Goal: Task Accomplishment & Management: Manage account settings

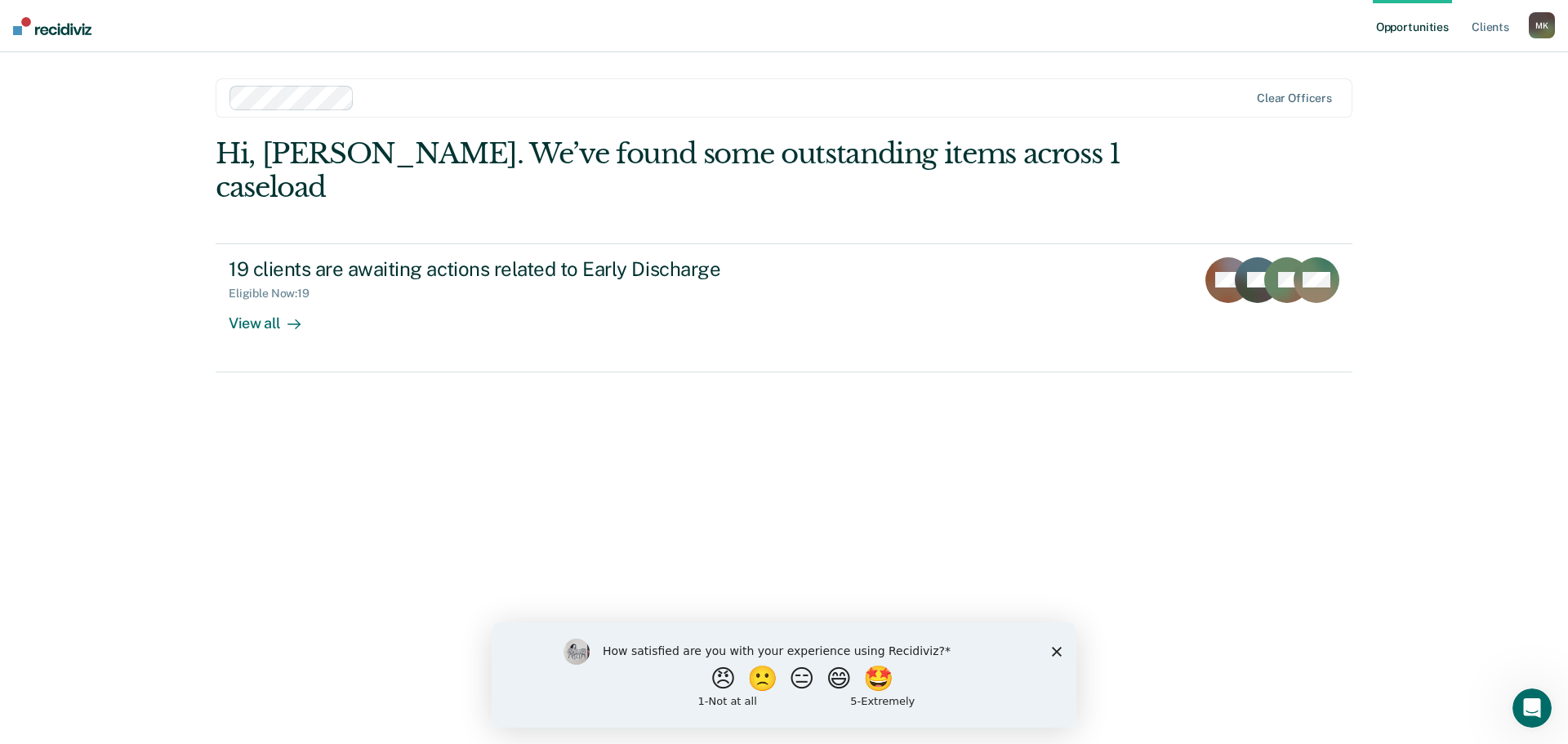
click at [1379, 246] on div "Opportunities Client s Mayra Koepping M K Profile How it works Log Out Clear of…" at bounding box center [784, 372] width 1568 height 744
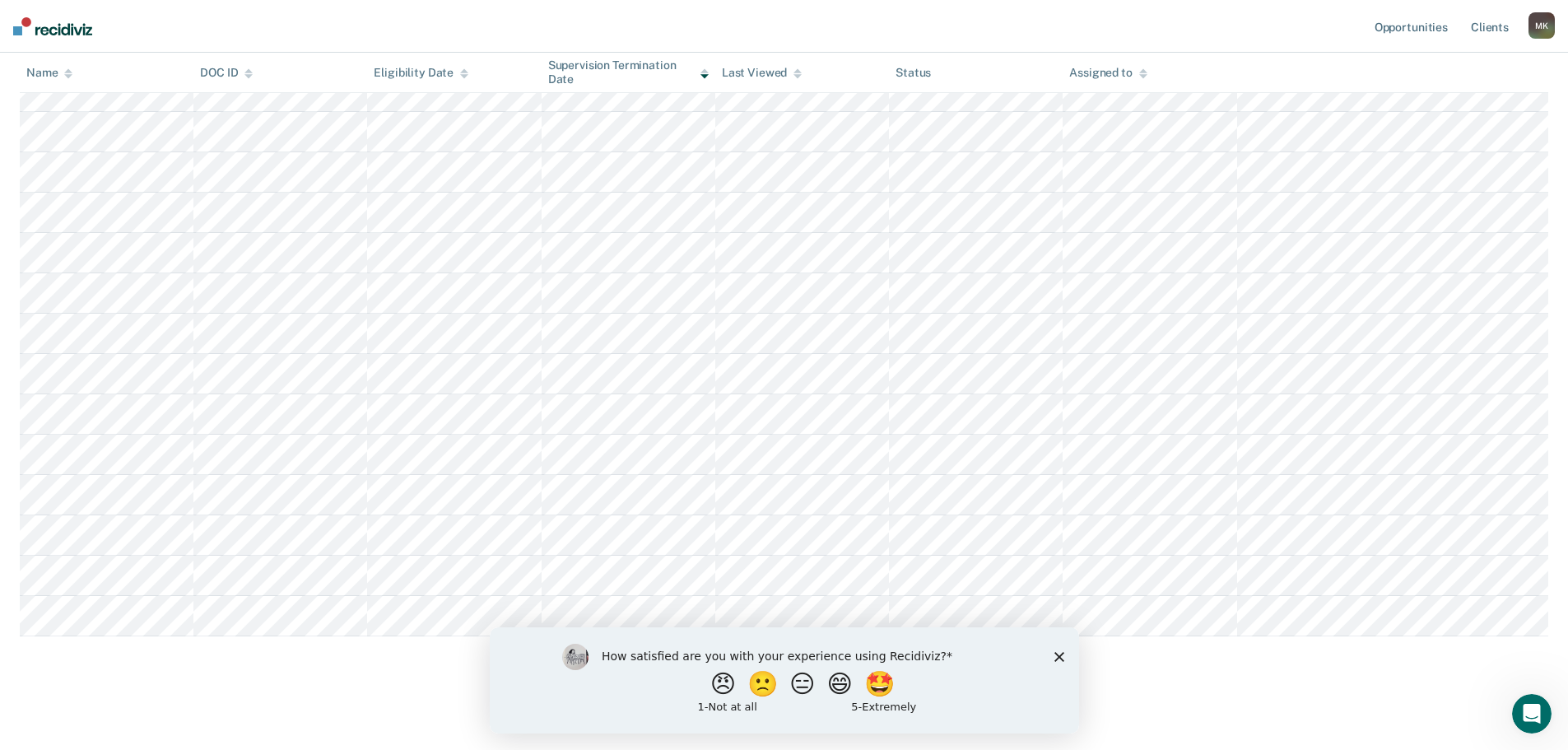
scroll to position [444, 0]
click at [1058, 652] on icon "Close survey" at bounding box center [1059, 655] width 10 height 10
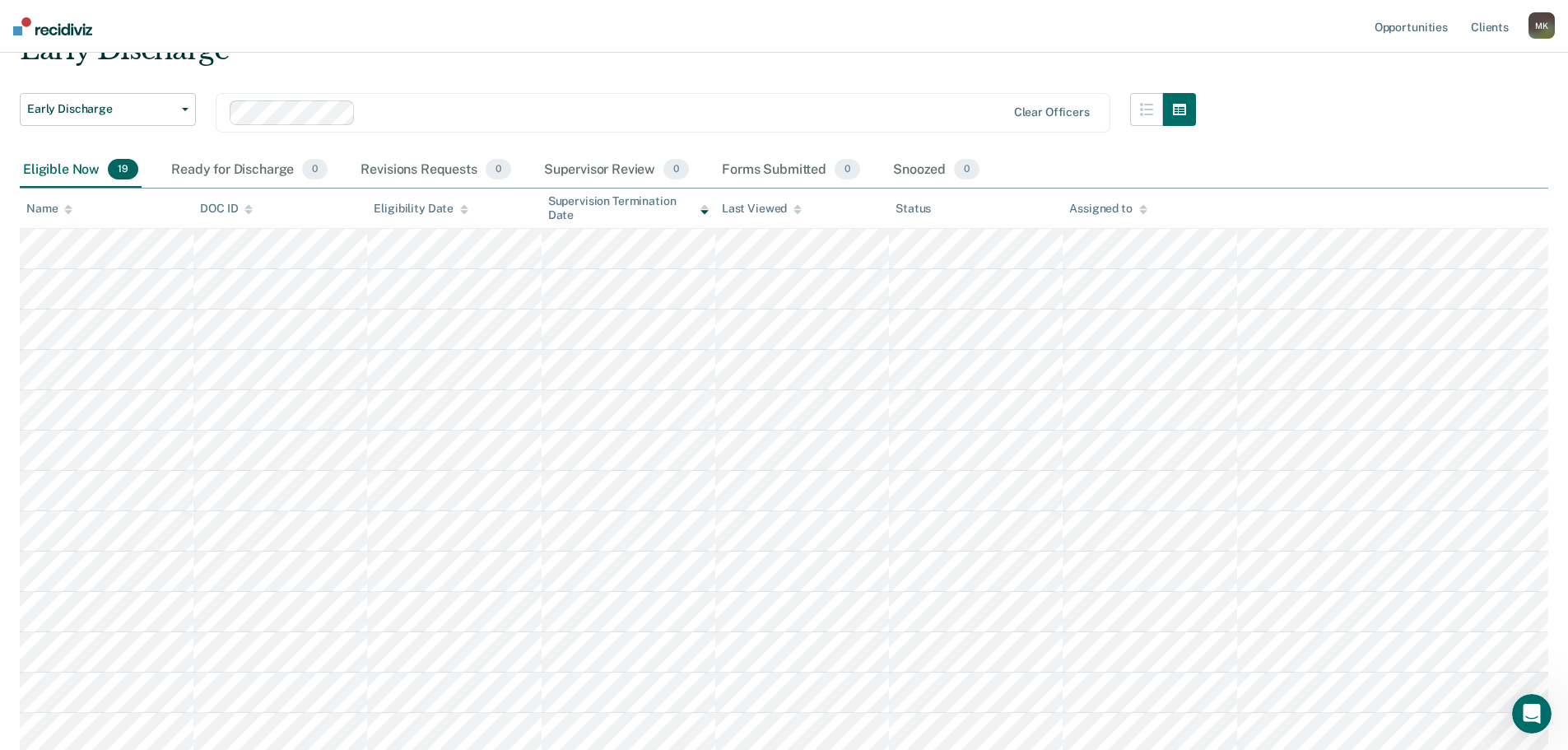
scroll to position [33, 0]
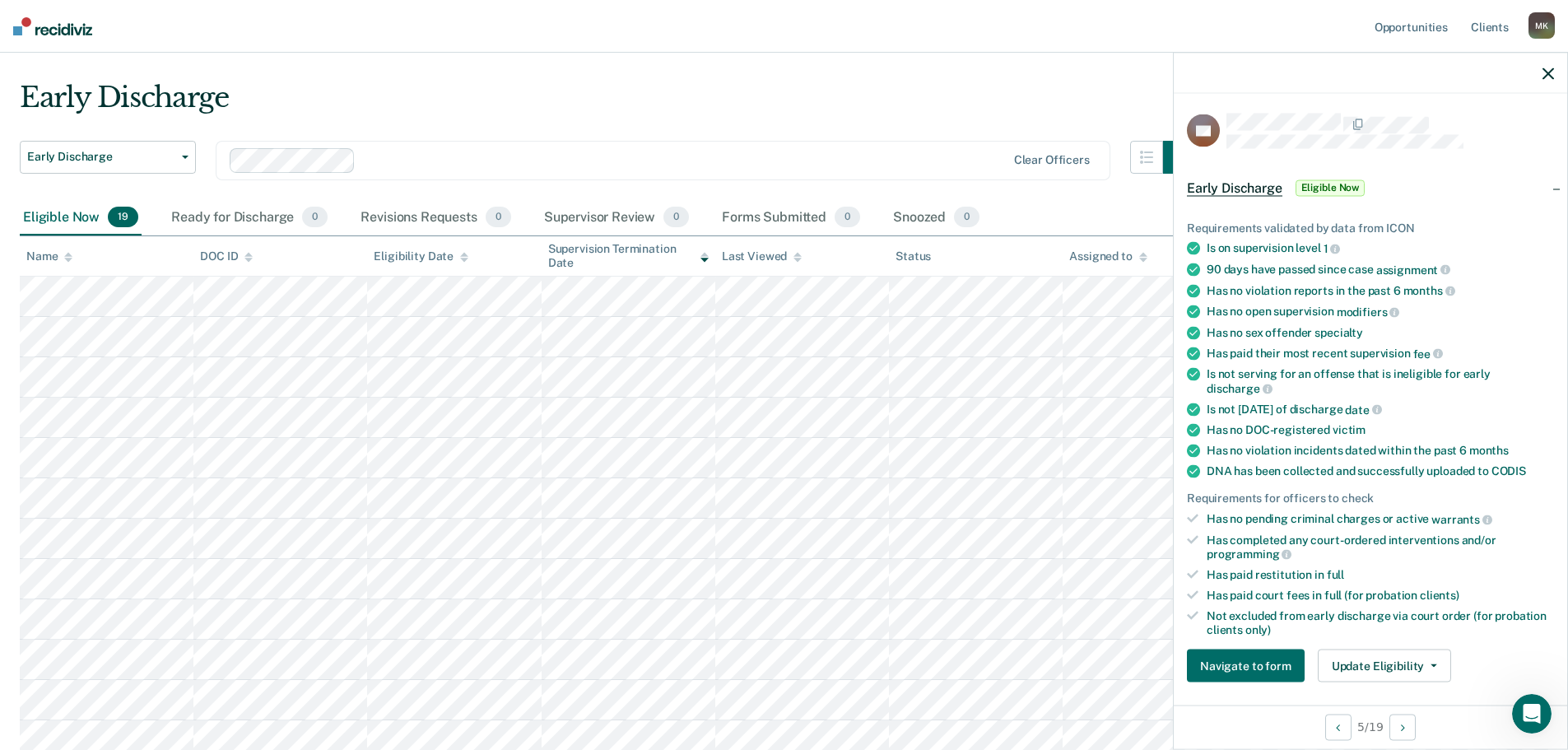
click at [1550, 72] on icon "button" at bounding box center [1548, 73] width 11 height 11
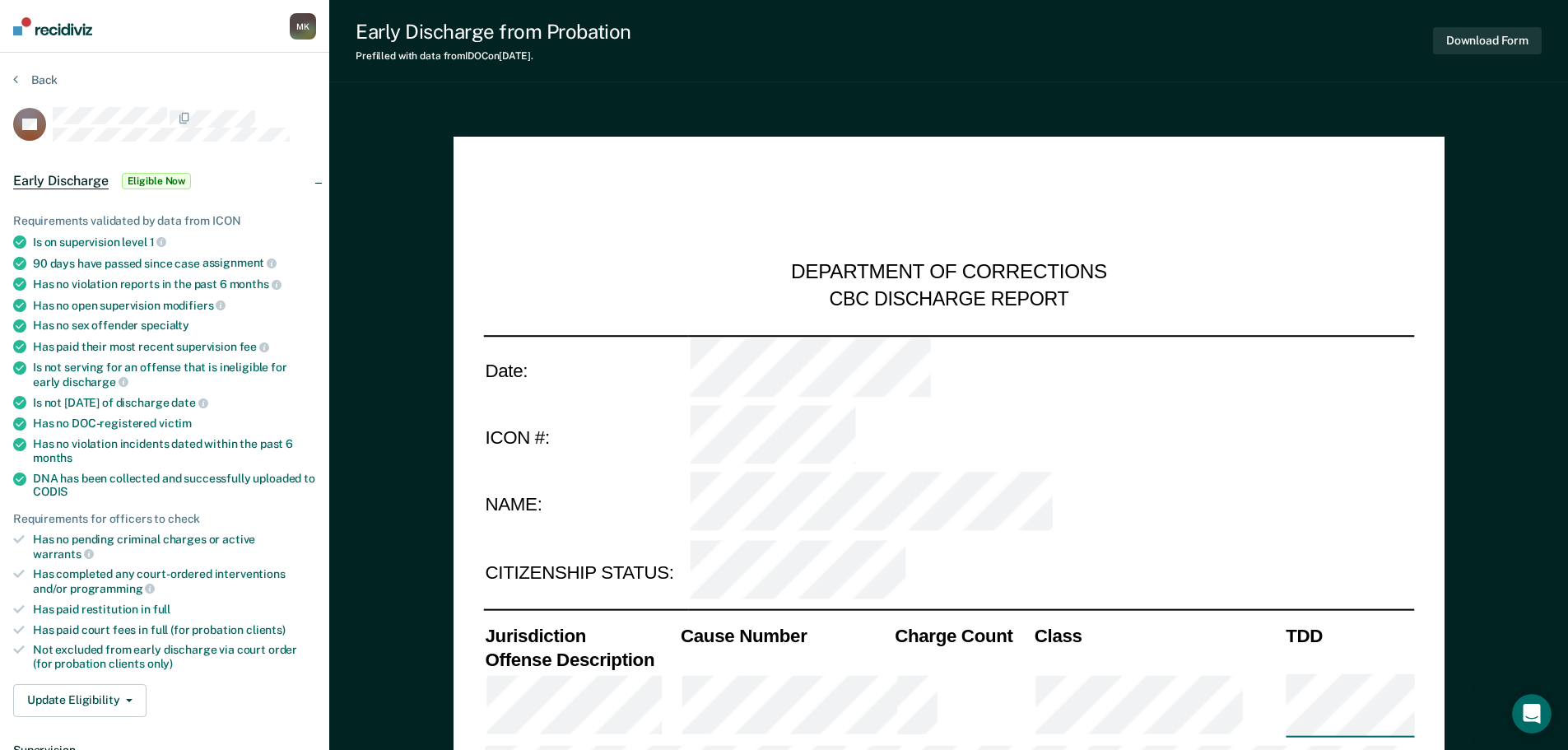
type textarea "x"
drag, startPoint x: 779, startPoint y: 61, endPoint x: 400, endPoint y: 25, distance: 380.7
click at [715, 60] on div "Early Discharge from Probation Prefilled with data from IDOC on 08-26-2025 . Do…" at bounding box center [948, 41] width 1239 height 82
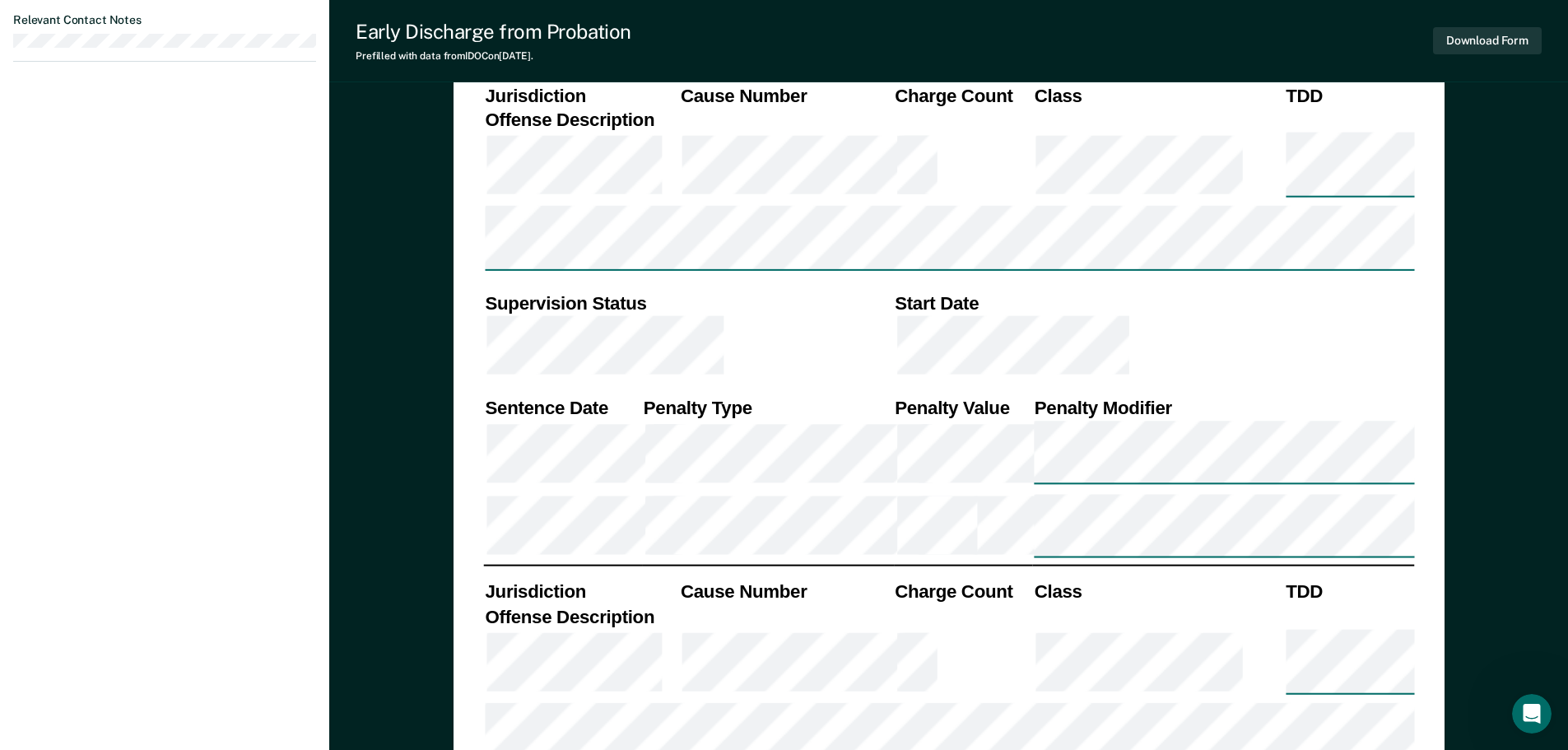
scroll to position [1070, 0]
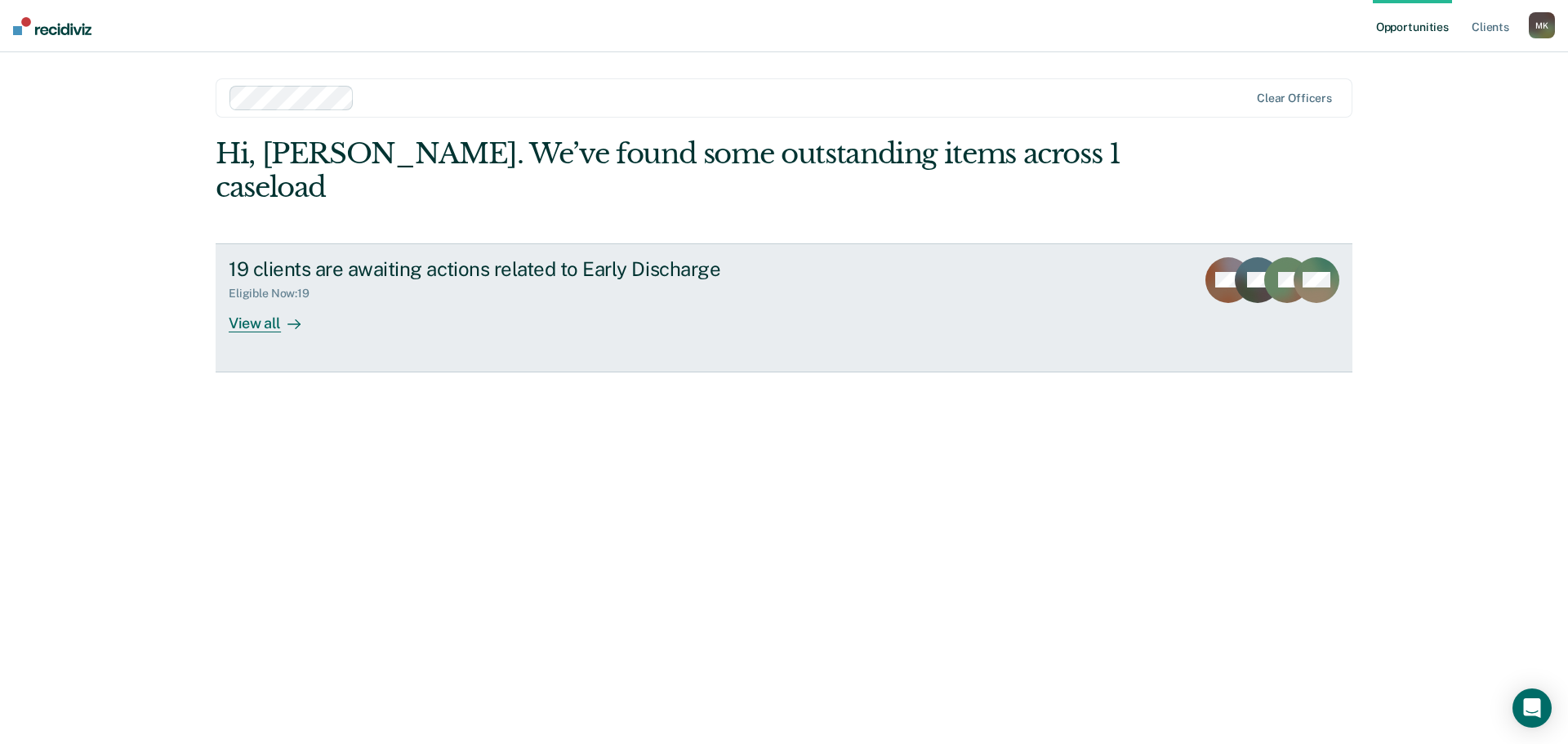
click at [277, 300] on div "View all" at bounding box center [274, 316] width 91 height 32
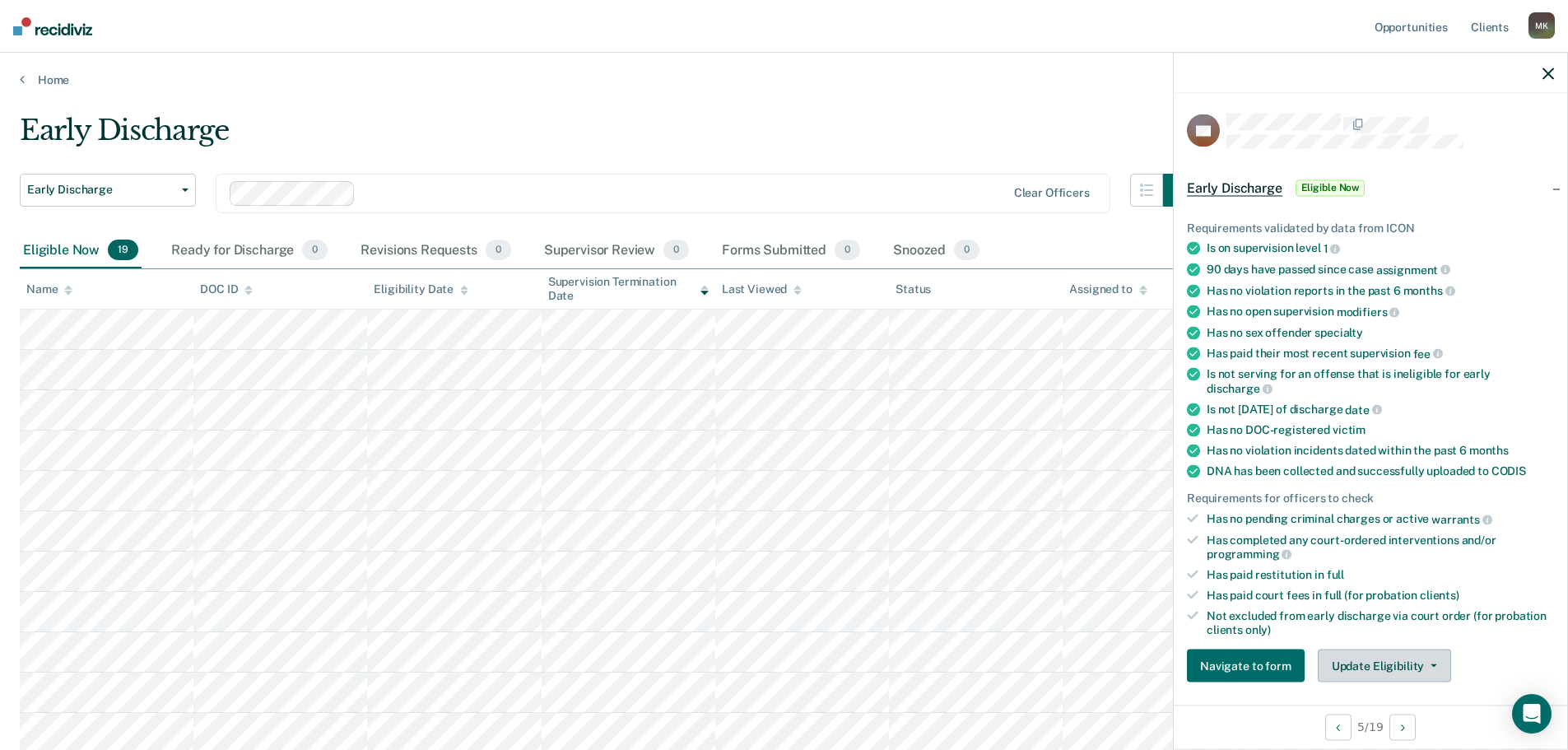
click at [1431, 664] on icon "button" at bounding box center [1434, 666] width 7 height 4
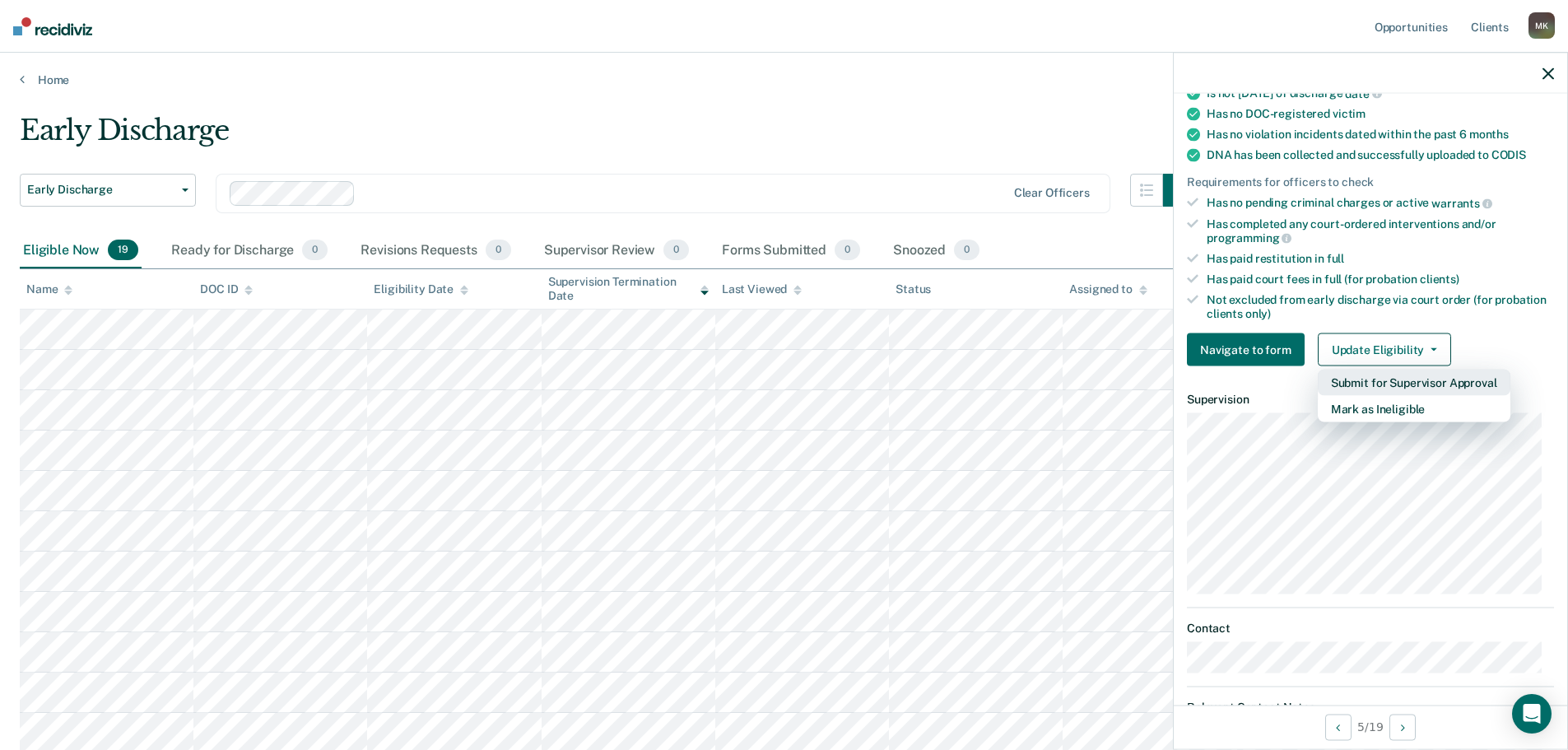
scroll to position [335, 0]
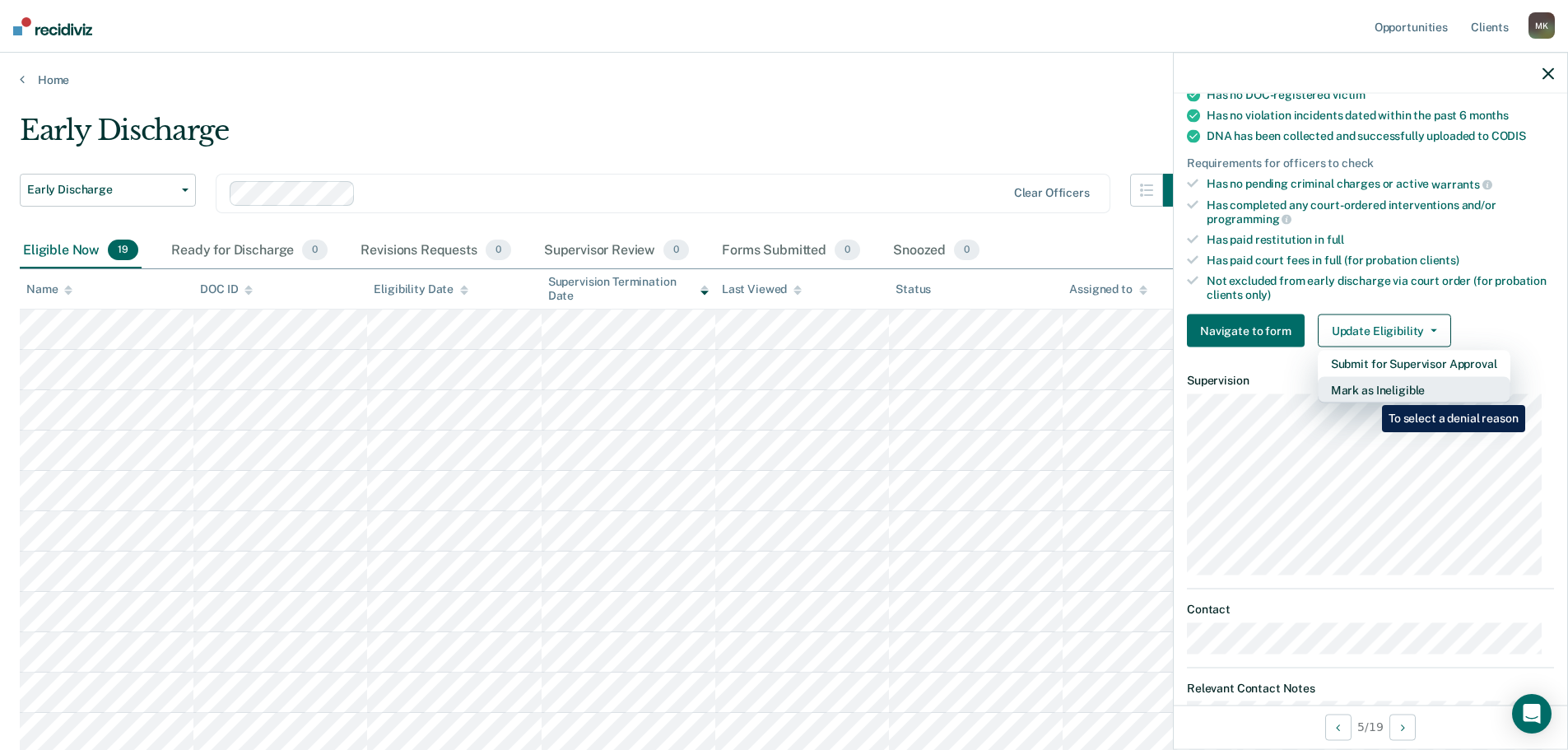
click at [1370, 393] on button "Mark as Ineligible" at bounding box center [1414, 390] width 192 height 26
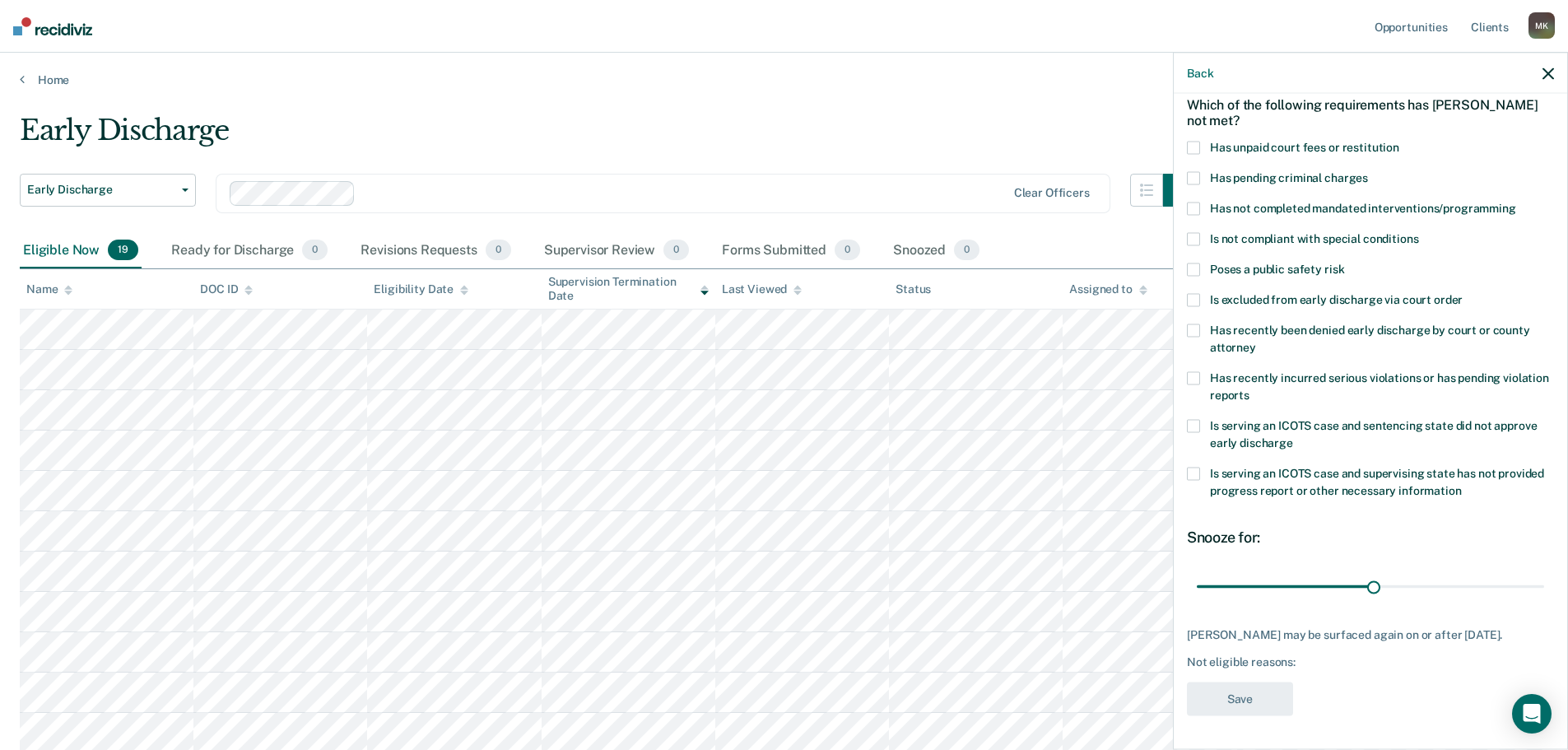
click at [1190, 142] on span at bounding box center [1194, 148] width 13 height 13
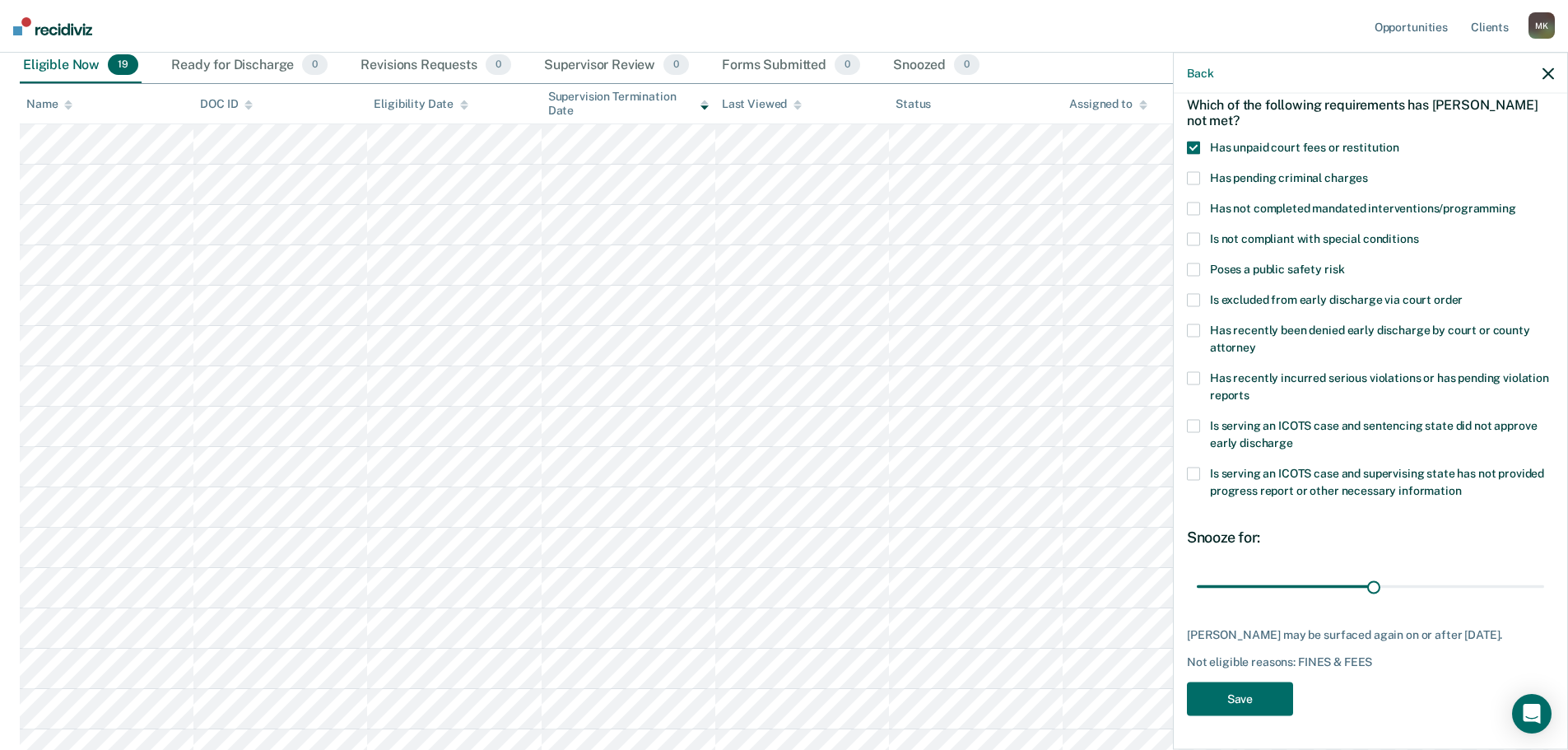
scroll to position [247, 0]
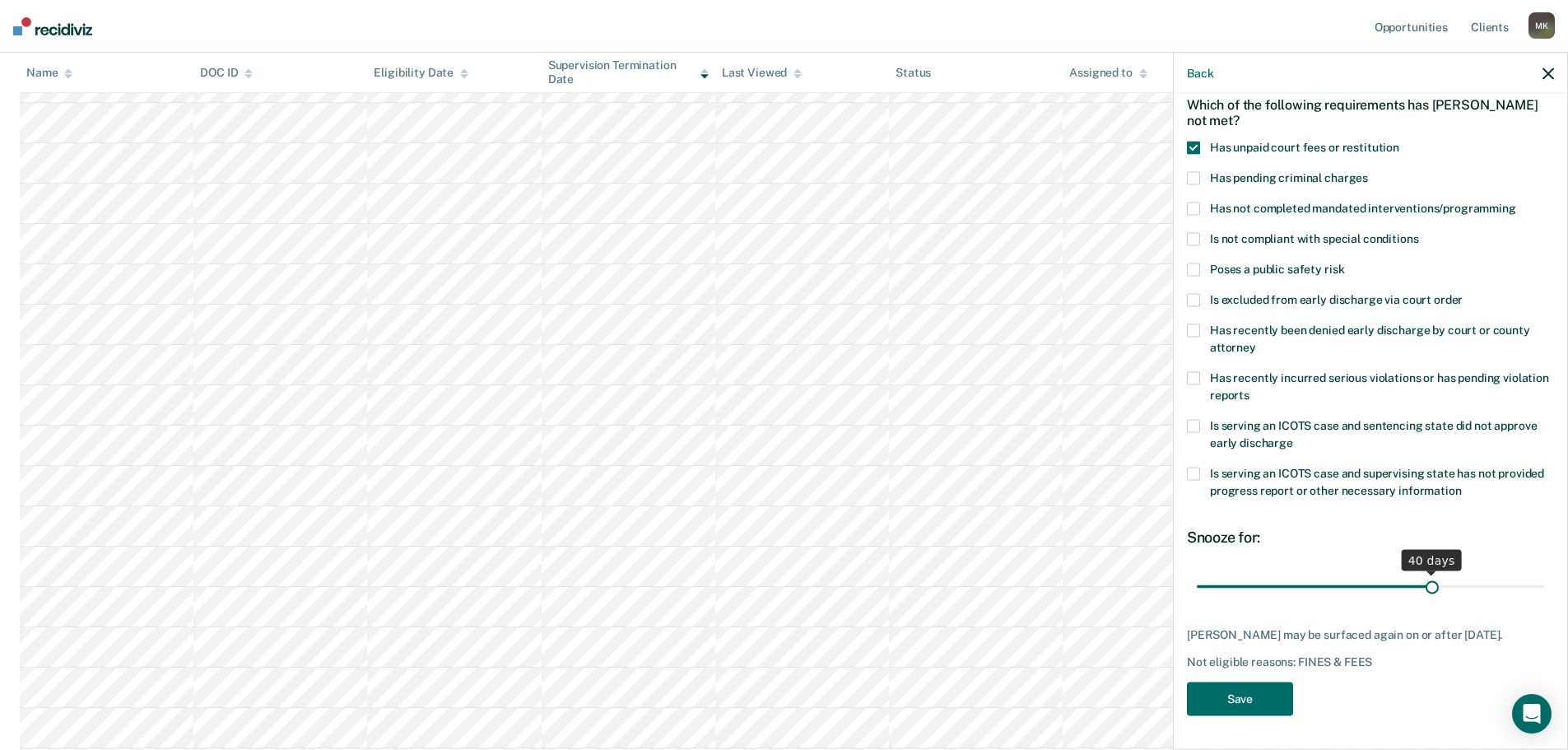
drag, startPoint x: 1368, startPoint y: 576, endPoint x: 1425, endPoint y: 568, distance: 57.6
type input "40"
click at [1425, 572] on input "range" at bounding box center [1371, 586] width 347 height 29
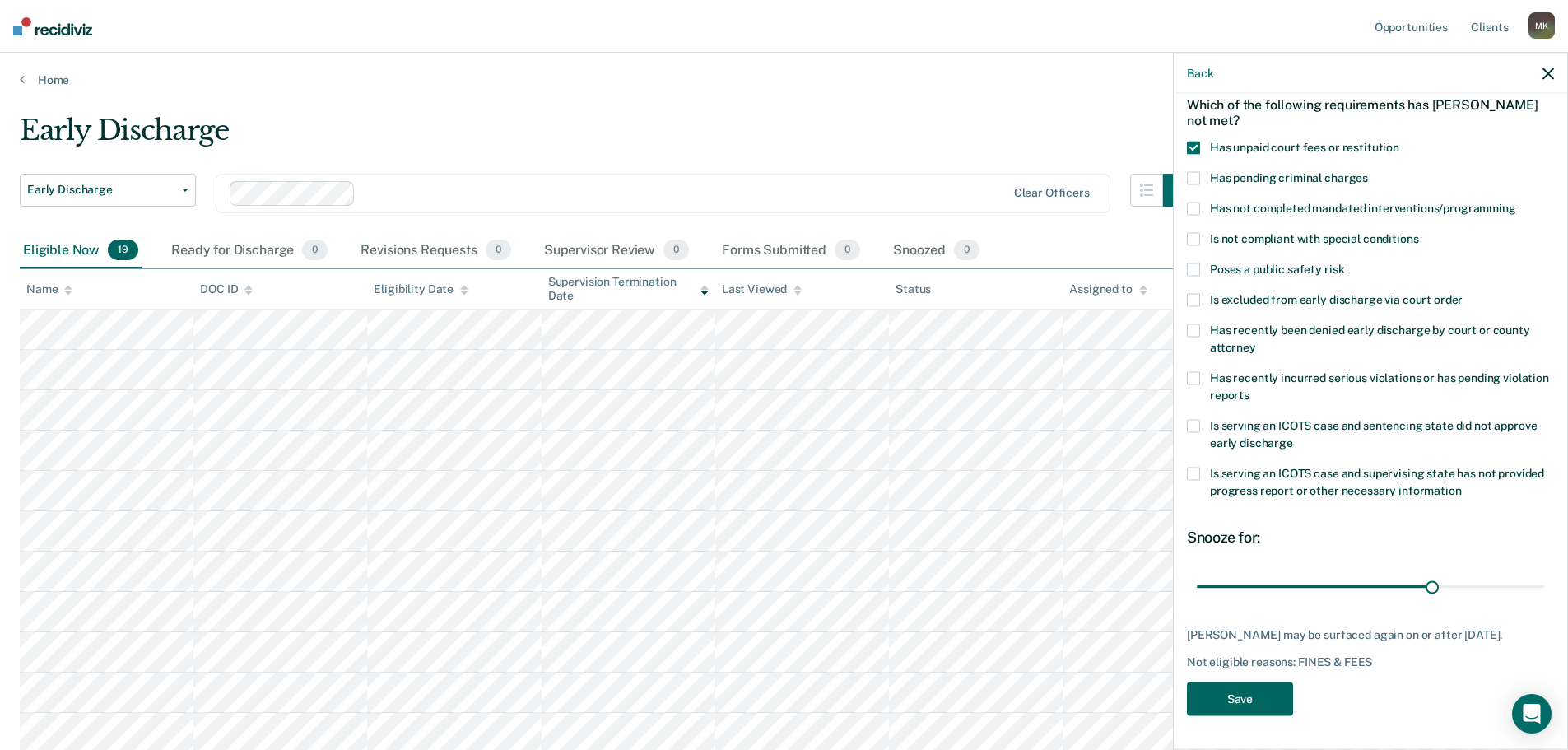
click at [1247, 692] on button "Save" at bounding box center [1240, 699] width 106 height 34
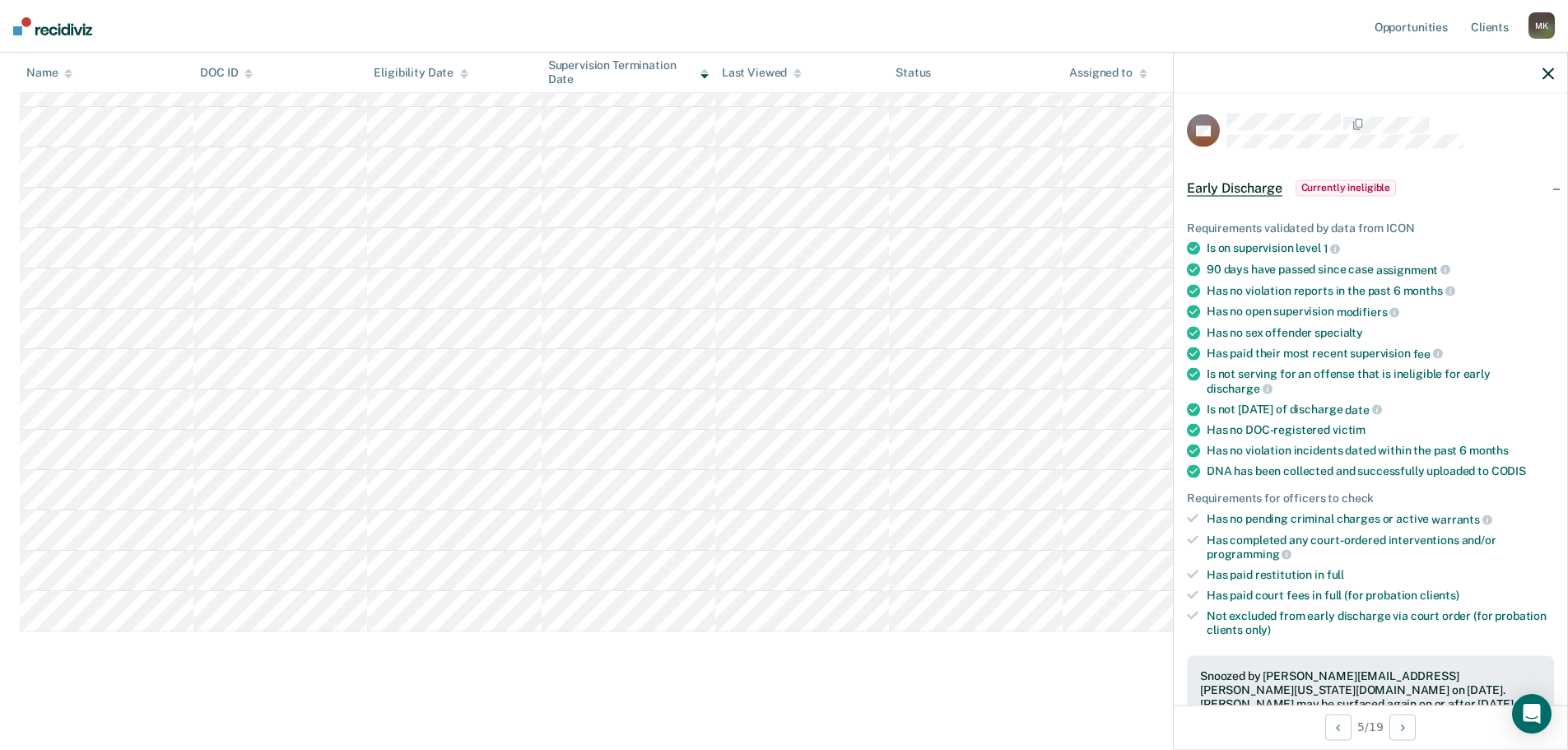
click at [1547, 71] on icon "button" at bounding box center [1548, 73] width 11 height 11
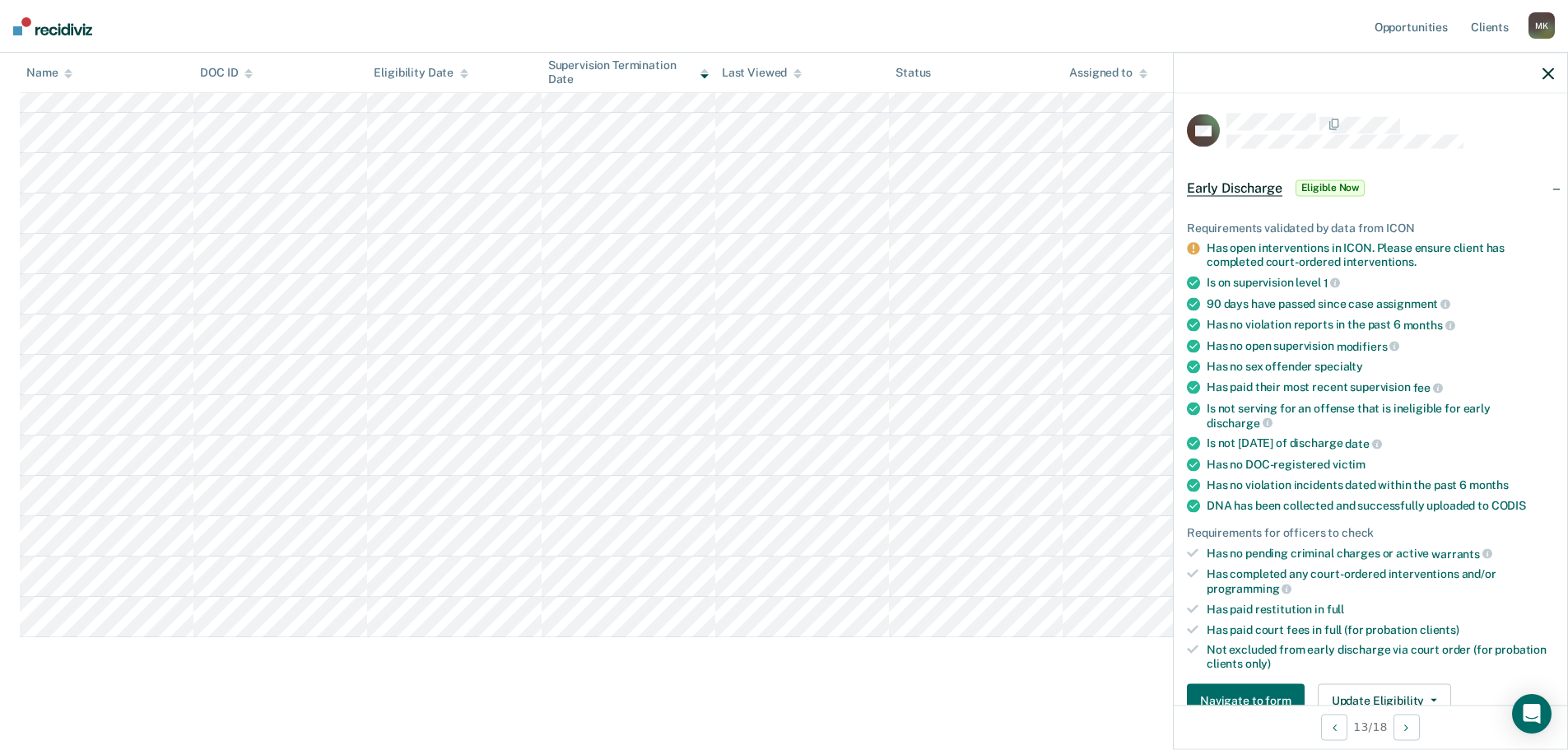
scroll to position [404, 0]
click at [970, 695] on main "Early Discharge Early Discharge Early Discharge Clear officers Eligible Now 18 …" at bounding box center [784, 214] width 1568 height 1062
click at [1537, 73] on div at bounding box center [1371, 73] width 394 height 41
click at [1555, 72] on div at bounding box center [1371, 73] width 394 height 41
